Goal: Find contact information: Find contact information

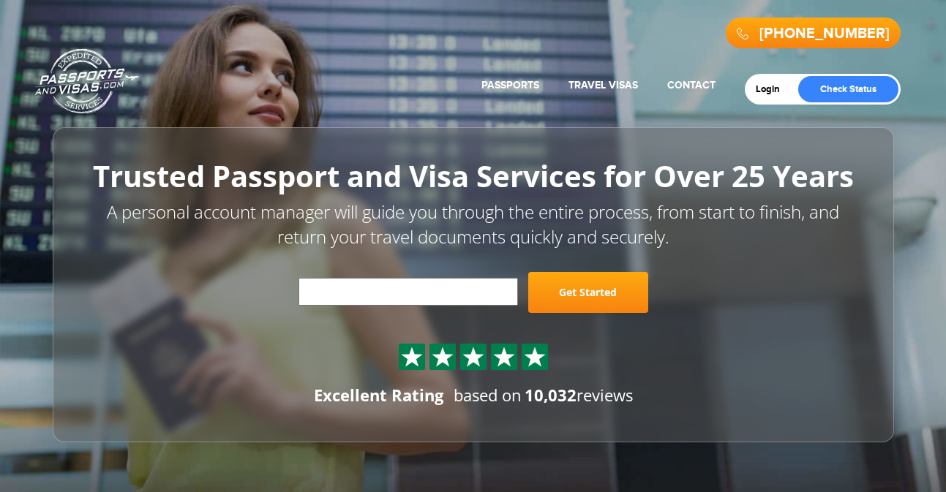
click at [116, 377] on div at bounding box center [474, 350] width 776 height 70
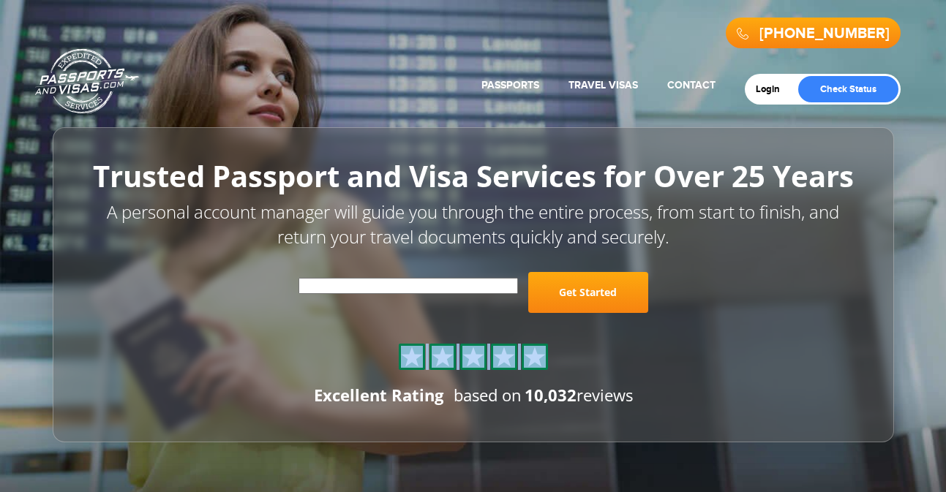
click at [116, 377] on div at bounding box center [474, 350] width 776 height 70
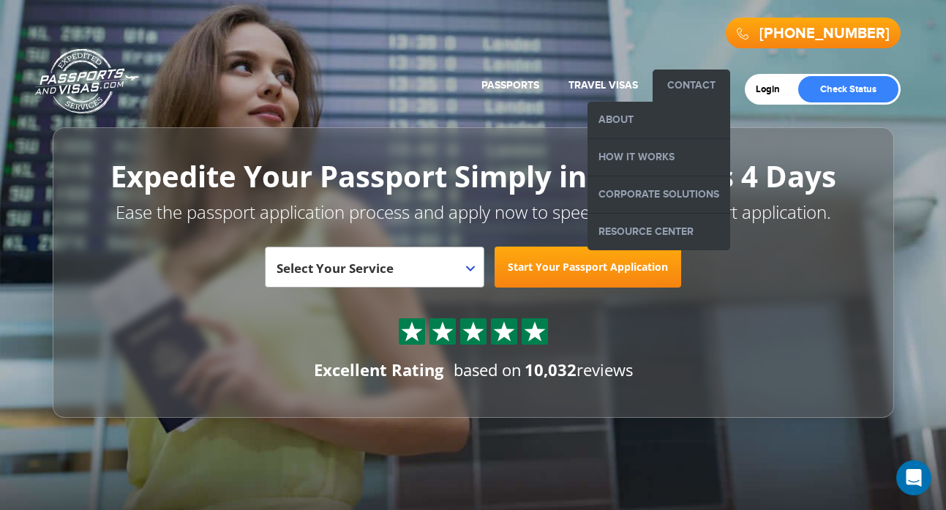
click at [706, 83] on link "Contact" at bounding box center [691, 85] width 48 height 12
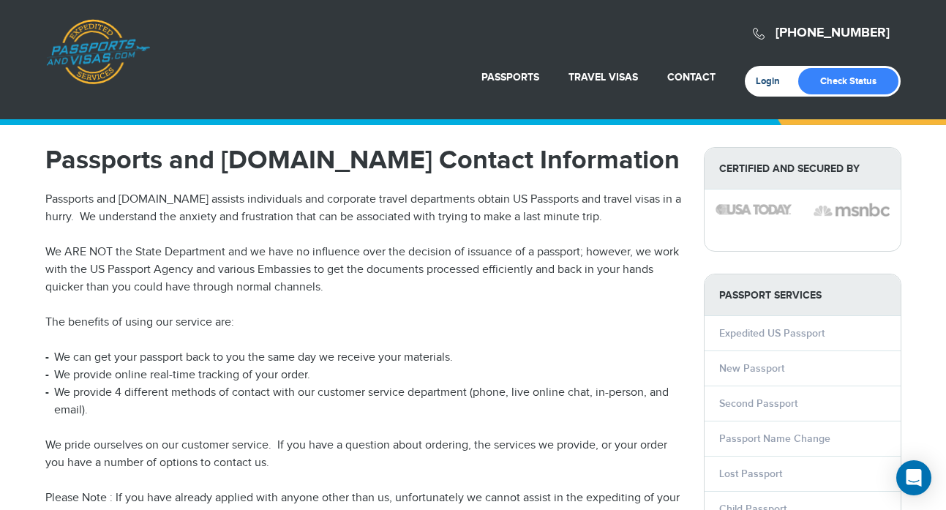
click at [765, 81] on link "Login" at bounding box center [773, 81] width 34 height 12
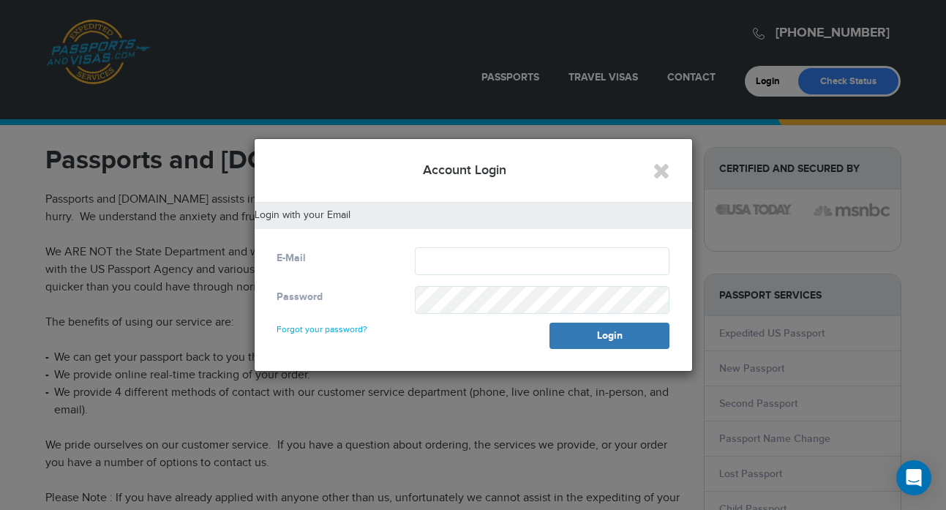
click at [306, 257] on div "E-Mail" at bounding box center [335, 258] width 138 height 22
click at [342, 213] on h5 "Login with your Email" at bounding box center [474, 215] width 438 height 11
click at [306, 252] on div "E-Mail" at bounding box center [335, 258] width 138 height 22
click at [299, 259] on label "E-Mail" at bounding box center [291, 258] width 29 height 15
click at [309, 277] on form "E-Mail Password Forgot your password? Login" at bounding box center [474, 298] width 416 height 102
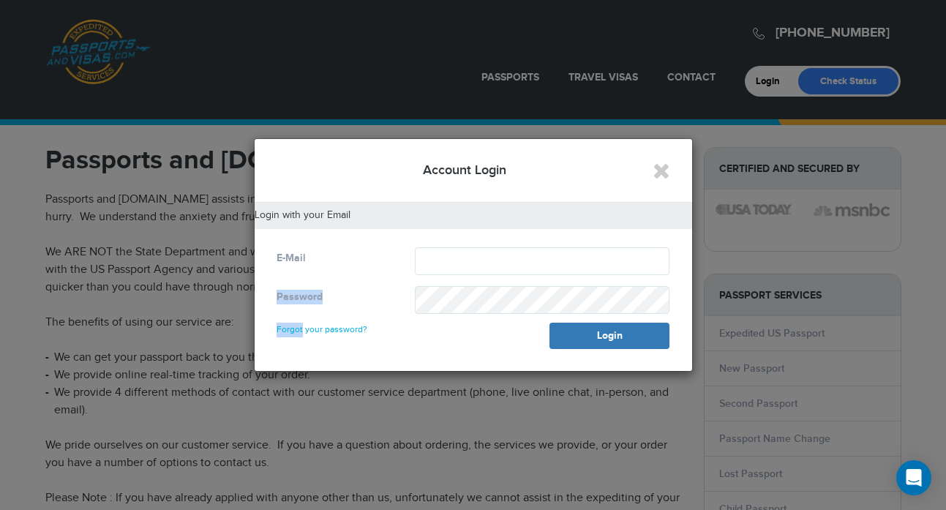
drag, startPoint x: 309, startPoint y: 277, endPoint x: 329, endPoint y: 276, distance: 19.0
click at [315, 276] on form "E-Mail Password Forgot your password? Login" at bounding box center [474, 298] width 416 height 102
click at [326, 271] on div "E-Mail" at bounding box center [474, 261] width 416 height 28
click at [285, 223] on div "Login with your Email" at bounding box center [474, 216] width 438 height 26
click at [658, 175] on icon "Close" at bounding box center [662, 171] width 18 height 22
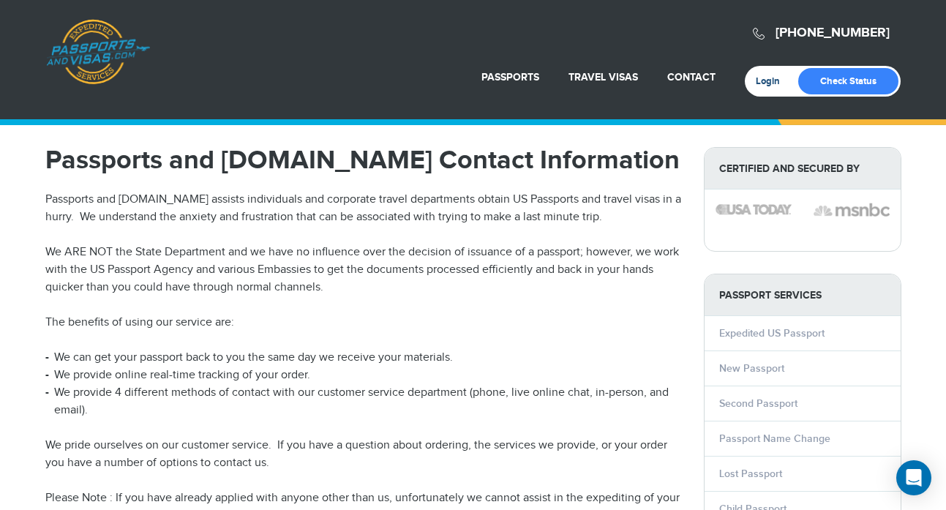
click at [768, 83] on link "Login" at bounding box center [773, 81] width 34 height 12
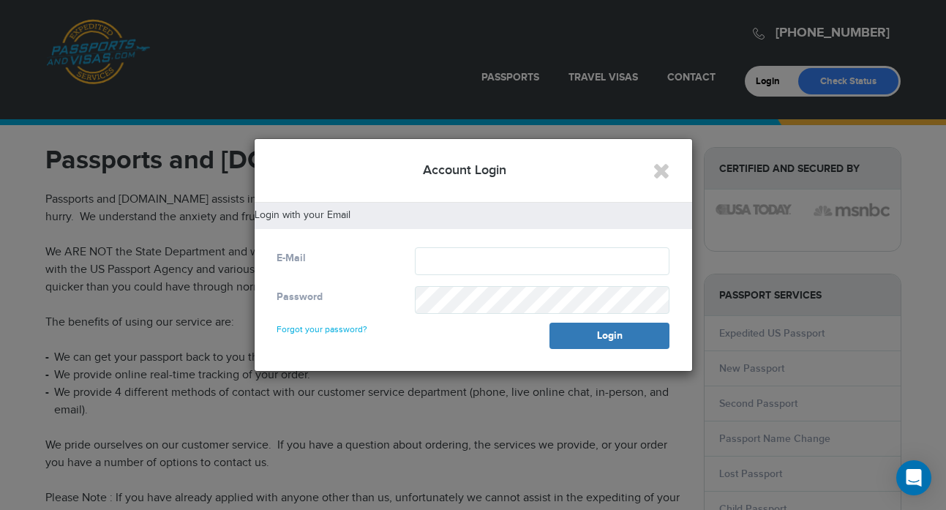
click at [297, 254] on label "E-Mail" at bounding box center [291, 258] width 29 height 15
click at [617, 321] on div at bounding box center [542, 304] width 277 height 37
click at [606, 337] on button "Login" at bounding box center [609, 336] width 120 height 26
